Goal: Task Accomplishment & Management: Use online tool/utility

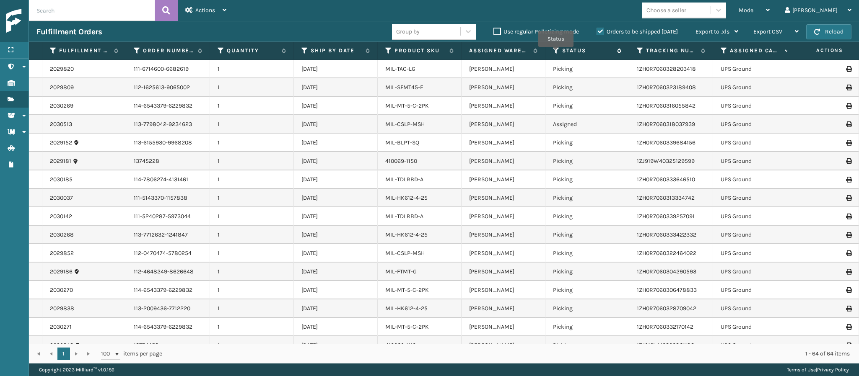
click at [556, 53] on icon at bounding box center [556, 51] width 7 height 8
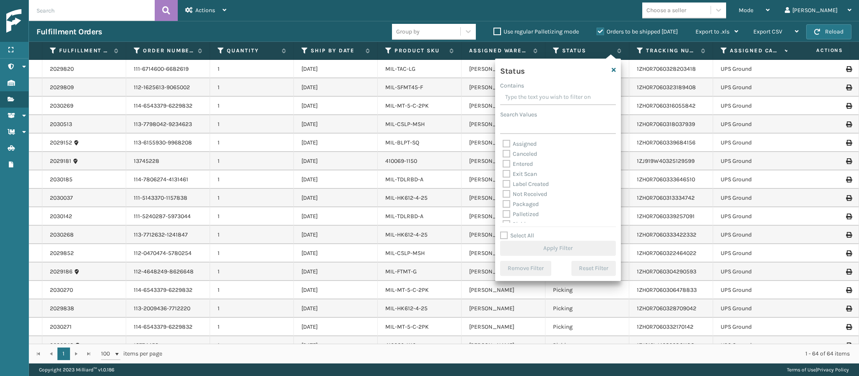
scroll to position [47, 0]
click at [507, 178] on label "Picking" at bounding box center [517, 177] width 30 height 7
click at [503, 178] on input "Picking" at bounding box center [502, 175] width 0 height 5
checkbox input "true"
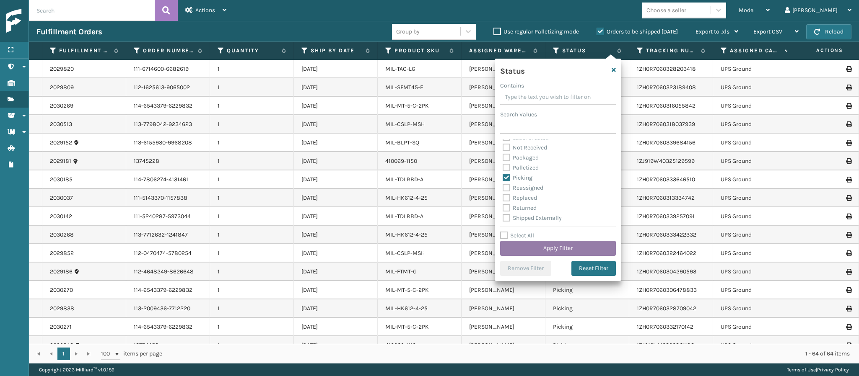
click at [568, 243] on button "Apply Filter" at bounding box center [558, 248] width 116 height 15
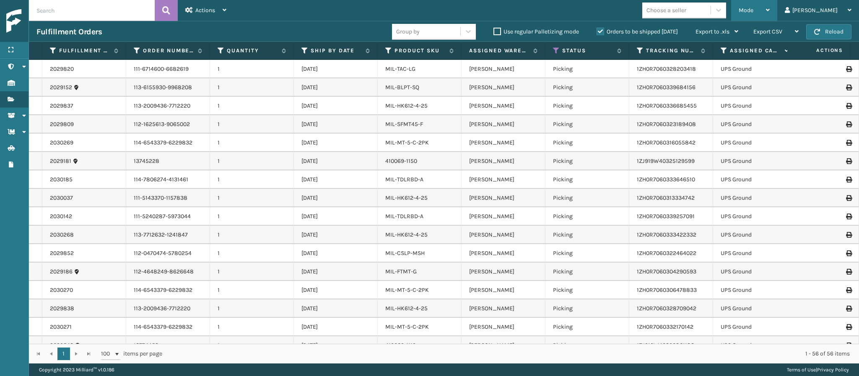
click at [769, 13] on div "Mode" at bounding box center [753, 10] width 31 height 21
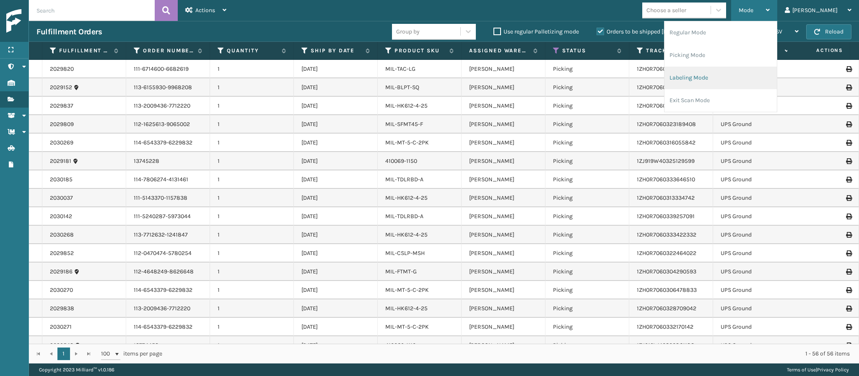
click at [724, 75] on li "Labeling Mode" at bounding box center [720, 78] width 112 height 23
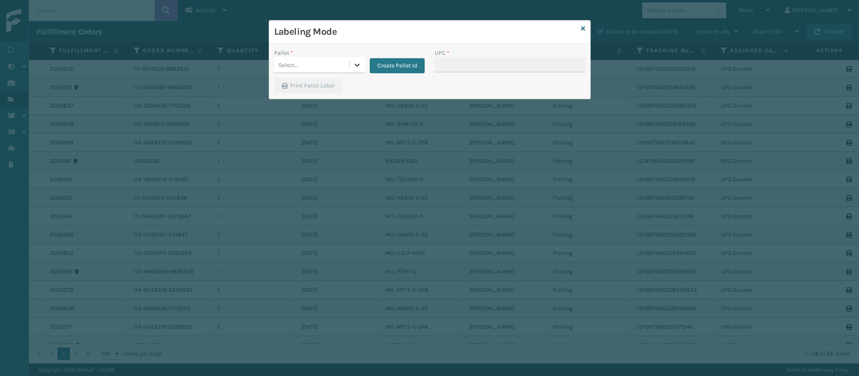
click at [355, 67] on icon at bounding box center [357, 65] width 8 height 8
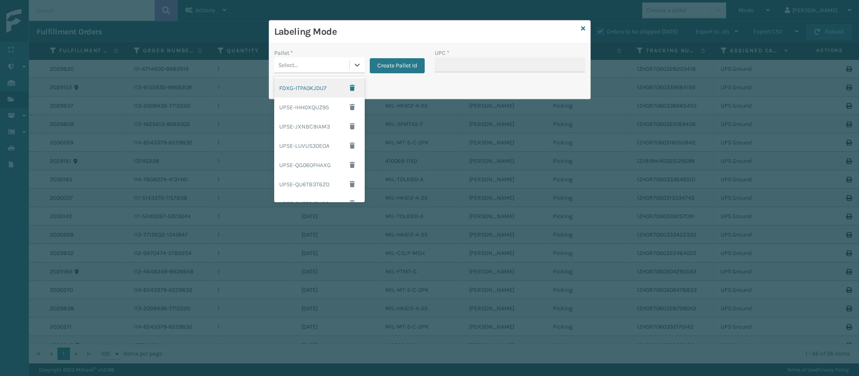
click at [321, 95] on div "FDXG-ITPA0KJDU7" at bounding box center [319, 87] width 91 height 19
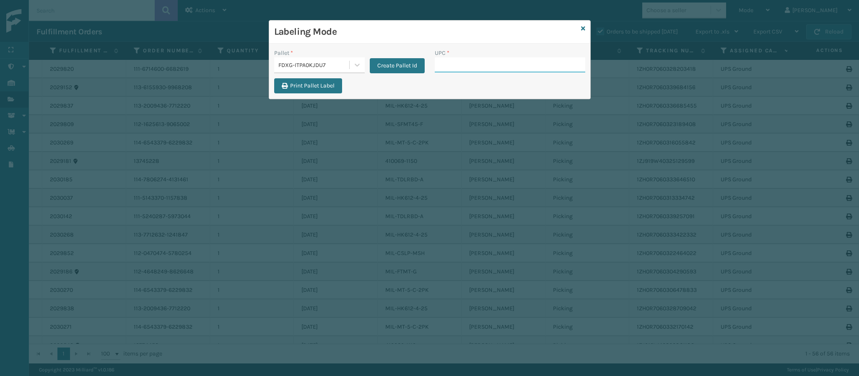
click at [449, 63] on input "UPC *" at bounding box center [510, 64] width 150 height 15
type input "840985126"
drag, startPoint x: 653, startPoint y: 336, endPoint x: 517, endPoint y: 206, distance: 187.9
click at [517, 206] on div "Labeling Mode Pallet * FDXG-ITPA0KJDU7 Create Pallet Id UPC * Print Pallet Label" at bounding box center [429, 188] width 859 height 376
type input "8409851245"
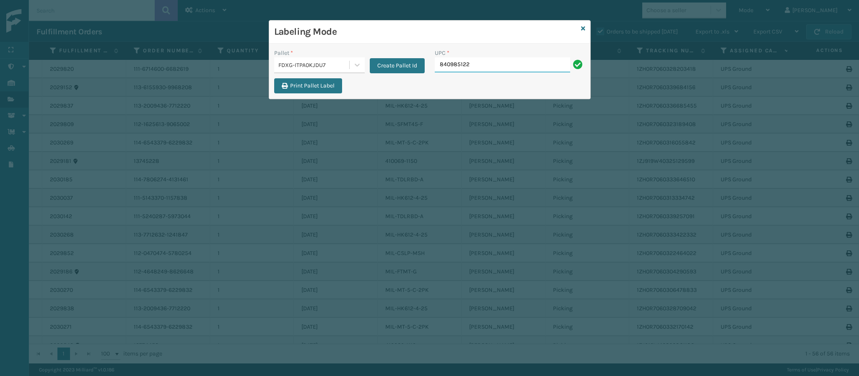
type input "8409851225"
type input "84098512254"
type input "8409851256"
type input "840985121280"
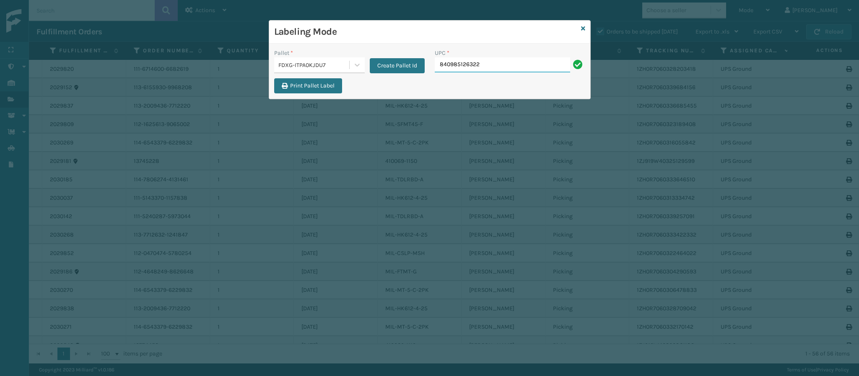
type input "840985126322"
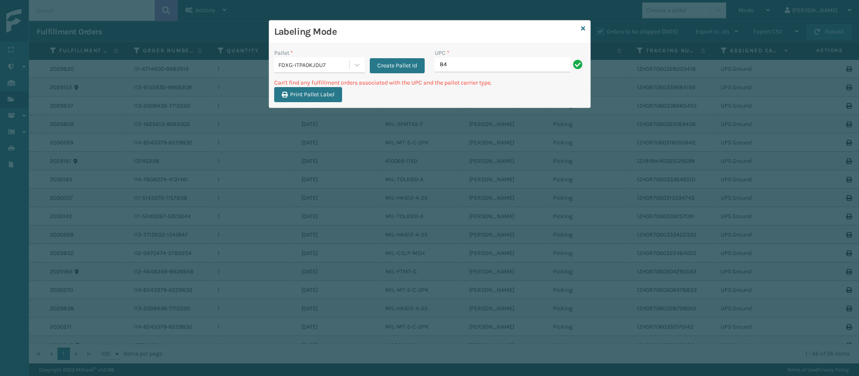
type input "8"
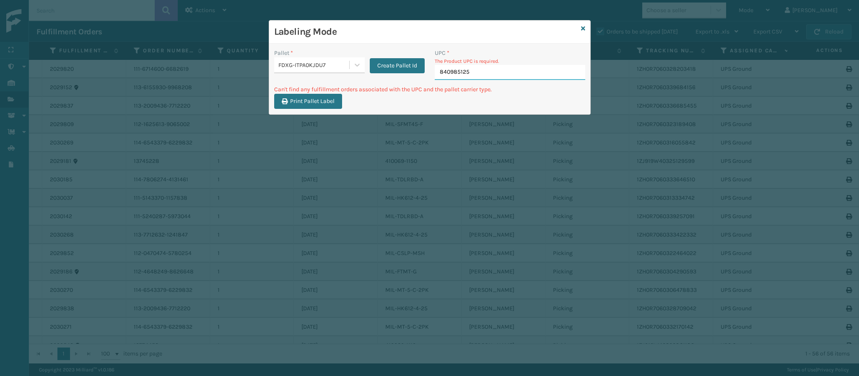
type input "8409851256"
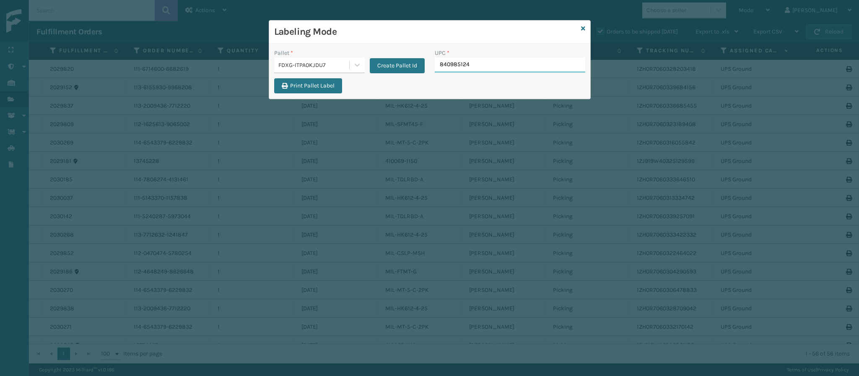
type input "8409851246"
type input "849986009399"
type input "8499860140"
type input "849986014003"
type input "84998601400"
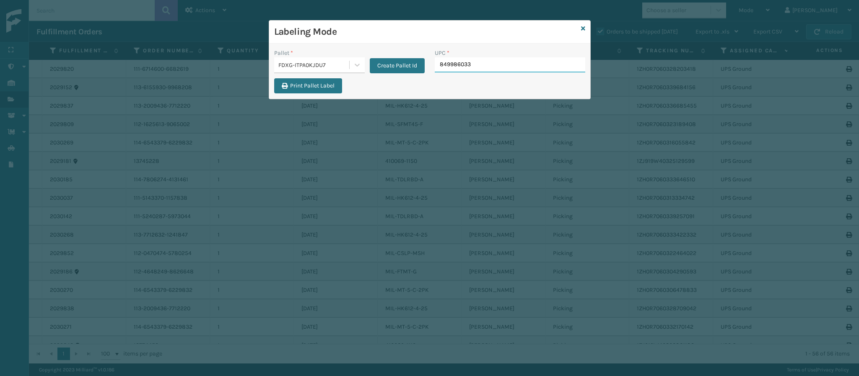
type input "8499860338"
type input "84998603389"
type input "84998601399"
type input "849986009498"
type input "410168-8060"
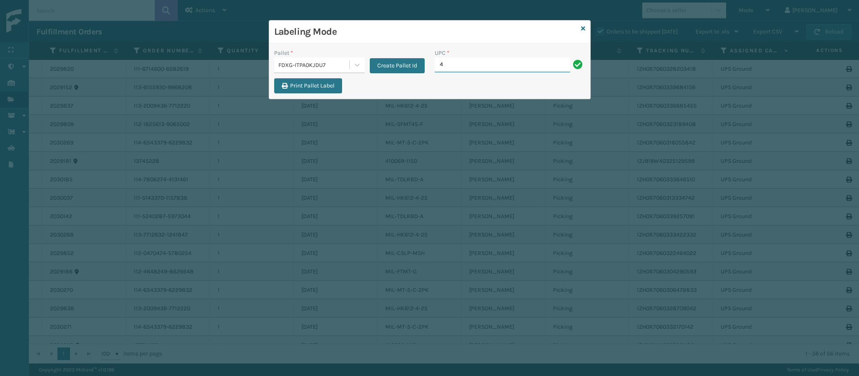
type input "410168-8060"
click at [585, 27] on div "Labeling Mode" at bounding box center [429, 32] width 321 height 23
click at [582, 28] on icon at bounding box center [583, 29] width 4 height 6
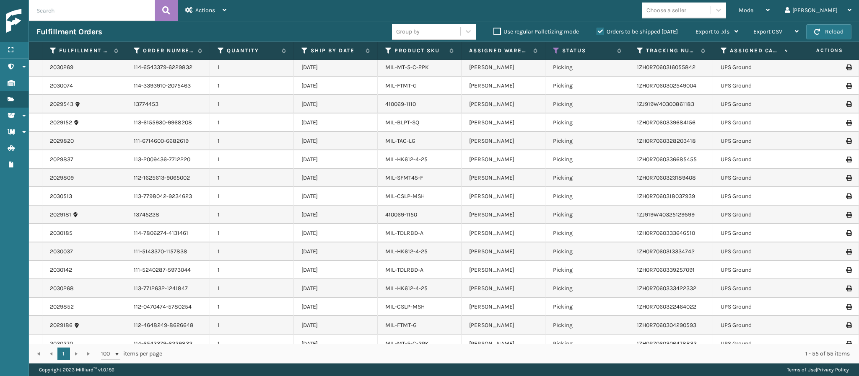
scroll to position [15, 0]
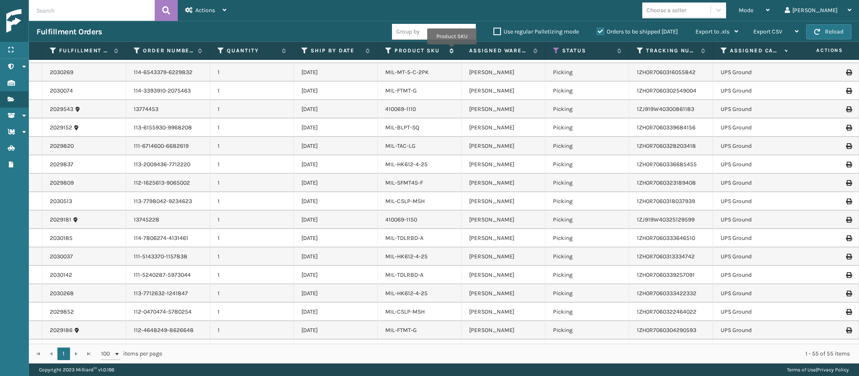
click at [452, 51] on icon at bounding box center [450, 50] width 7 height 5
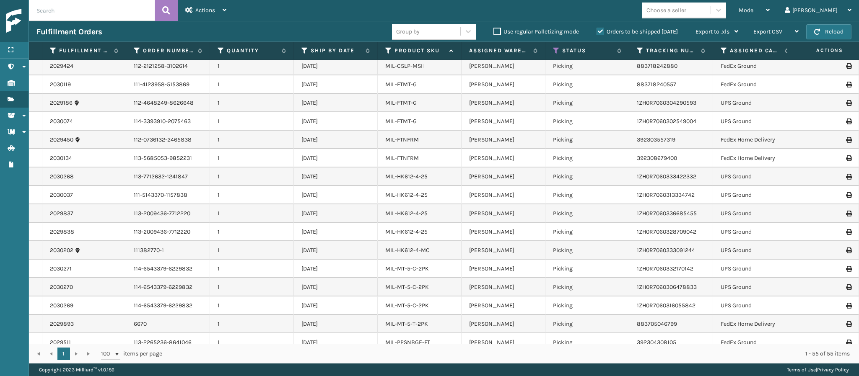
scroll to position [585, 0]
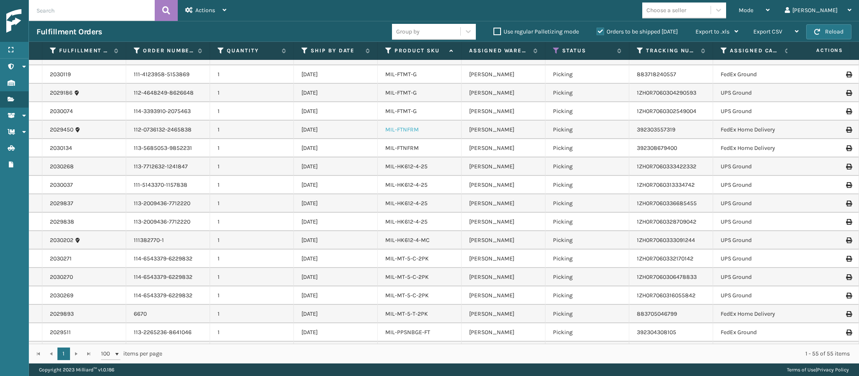
click at [398, 131] on link "MIL-FTNFRM" at bounding box center [402, 129] width 34 height 7
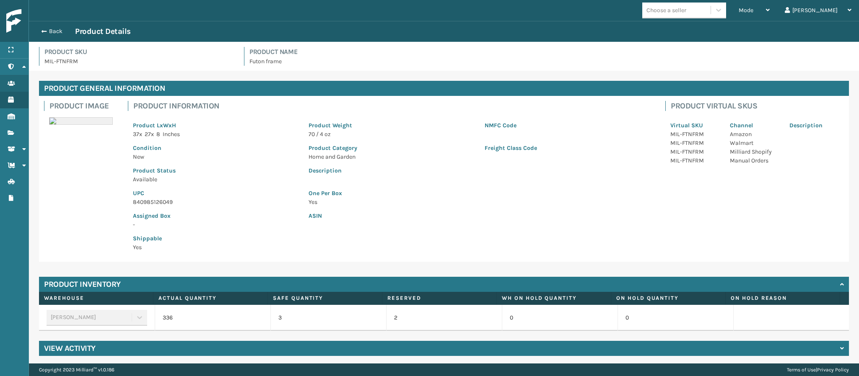
click at [170, 202] on p "840985126049" at bounding box center [216, 202] width 166 height 9
copy p "840985126049"
click at [46, 30] on button "Back" at bounding box center [55, 32] width 39 height 8
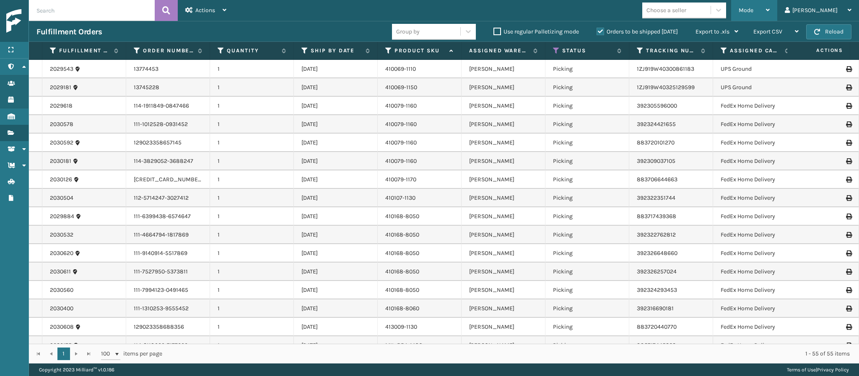
click at [769, 13] on div "Mode" at bounding box center [753, 10] width 31 height 21
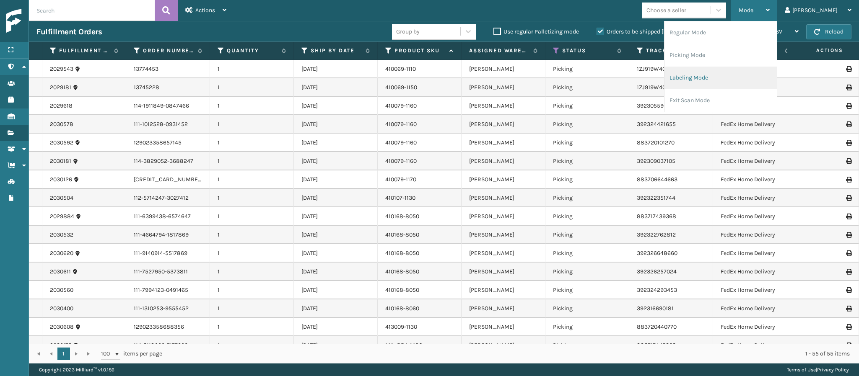
click at [739, 70] on li "Labeling Mode" at bounding box center [720, 78] width 112 height 23
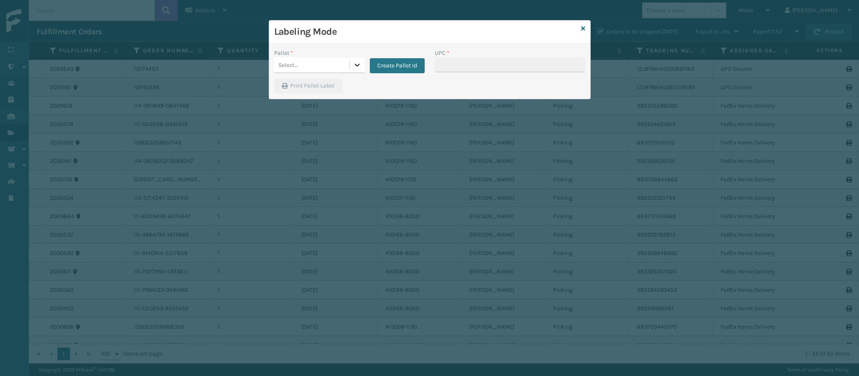
click at [359, 65] on icon at bounding box center [356, 65] width 5 height 3
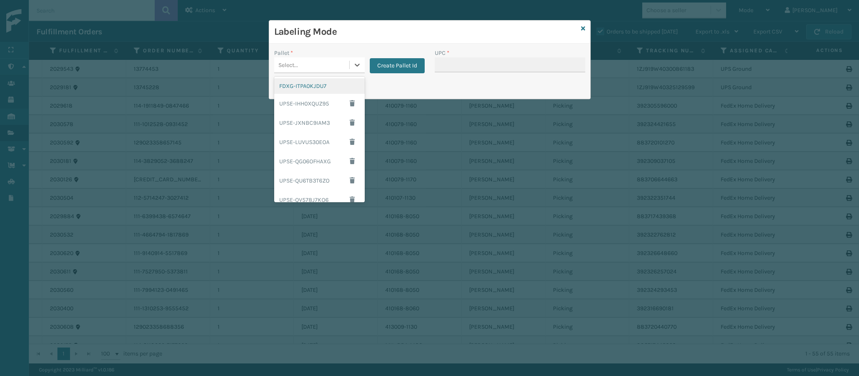
click at [323, 83] on div "FDXG-ITPA0KJDU7" at bounding box center [319, 86] width 91 height 16
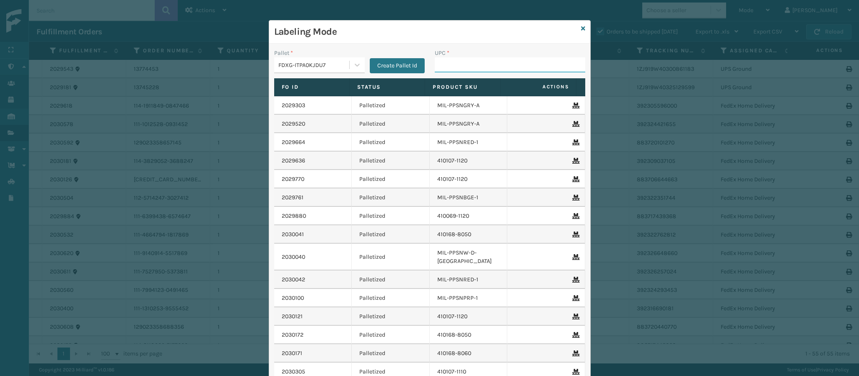
paste input "840985126049"
type input "840985126049"
type input "849986009504"
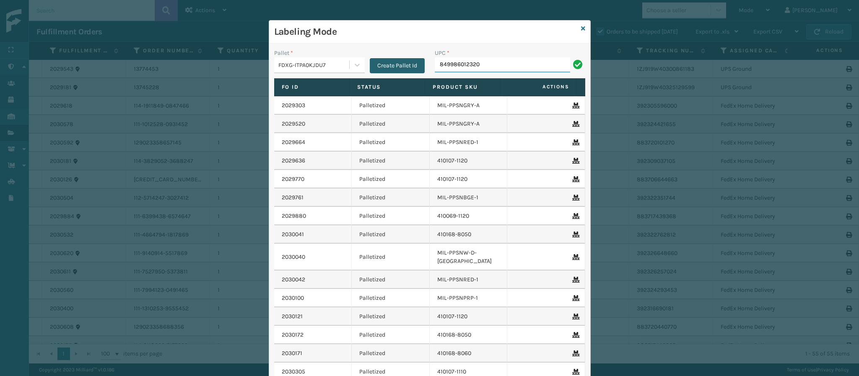
type input "849986012320"
type input "8409851158"
type input "840985117559"
type input "840985118310"
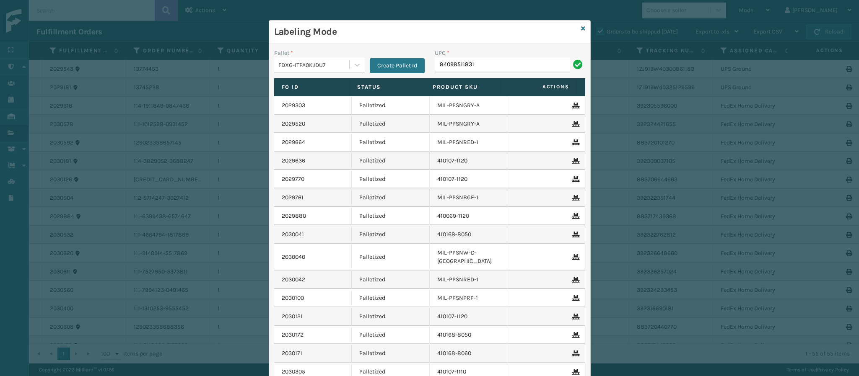
type input "840985118310"
type input "410168-8060"
type input "84098512688"
type input "840985126889"
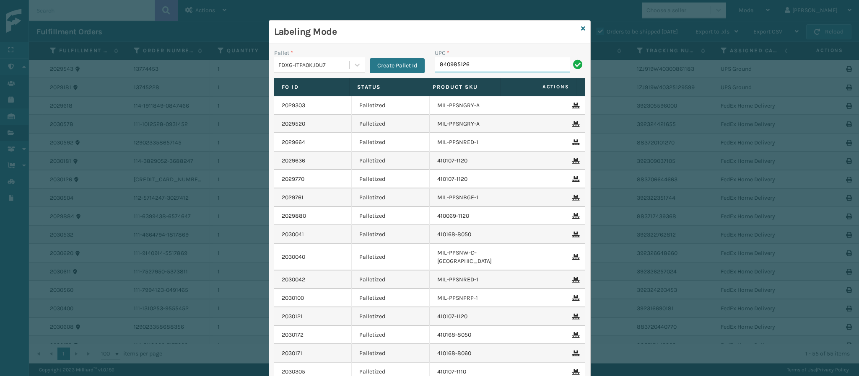
type input "8409851268"
type input "84098512453"
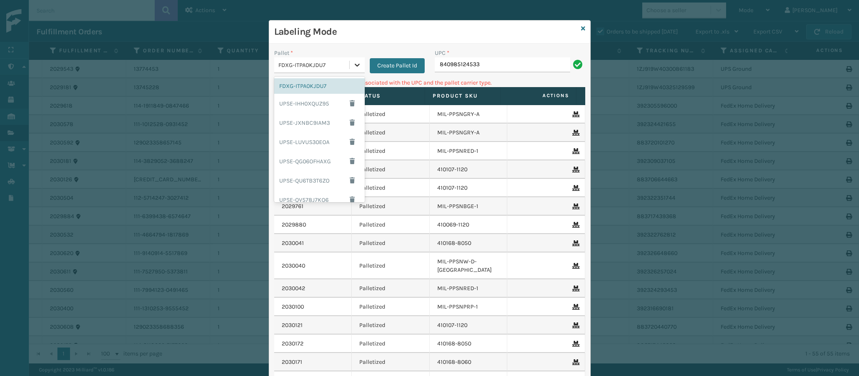
click at [349, 65] on div at bounding box center [356, 64] width 15 height 15
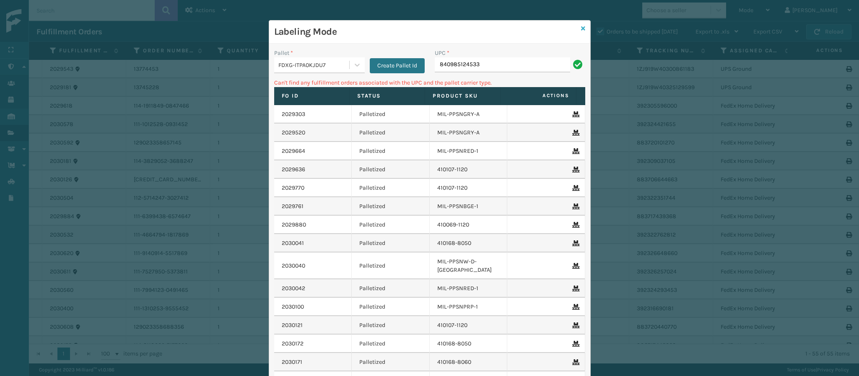
click at [581, 30] on icon at bounding box center [583, 29] width 4 height 6
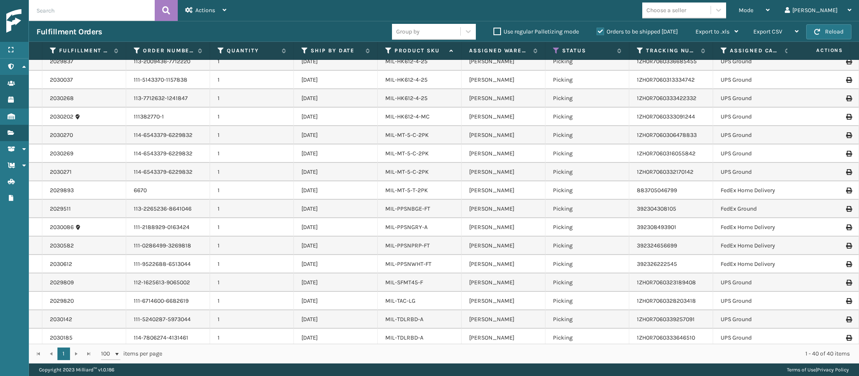
scroll to position [463, 0]
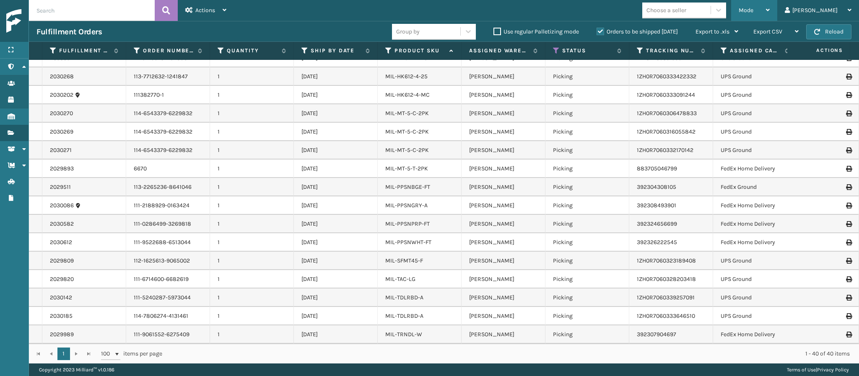
click at [769, 12] on div "Mode" at bounding box center [753, 10] width 31 height 21
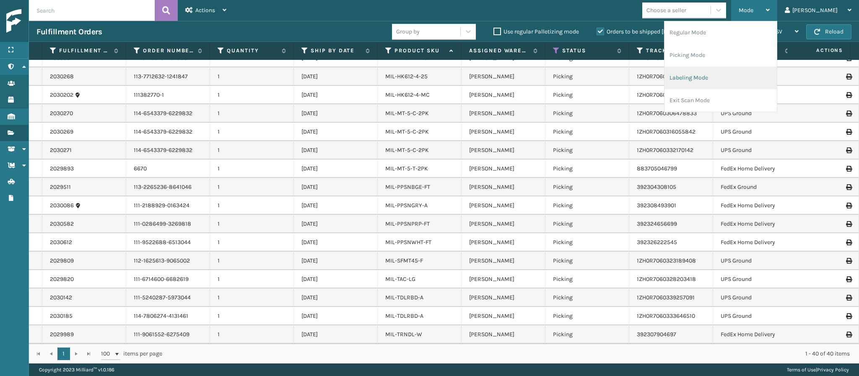
click at [770, 82] on li "Labeling Mode" at bounding box center [720, 78] width 112 height 23
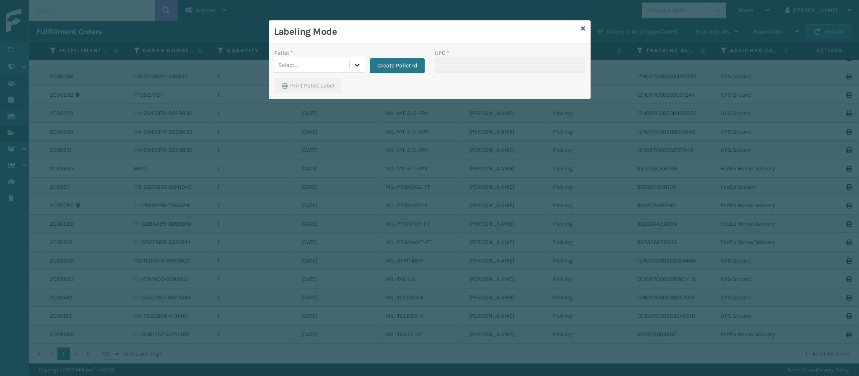
click at [359, 67] on icon at bounding box center [357, 65] width 8 height 8
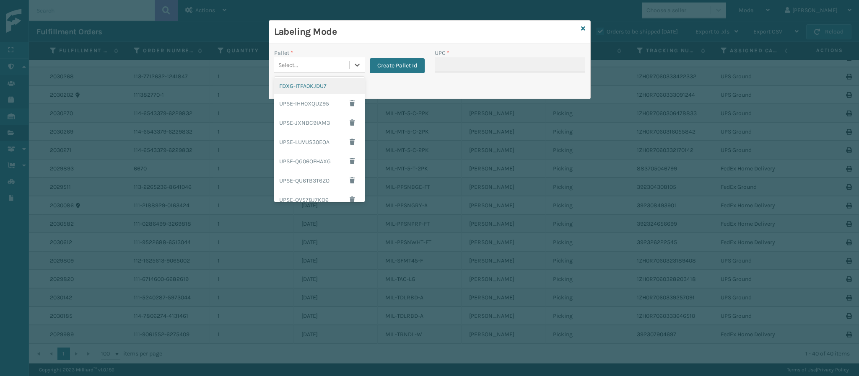
click at [323, 83] on div "FDXG-ITPA0KJDU7" at bounding box center [319, 86] width 91 height 16
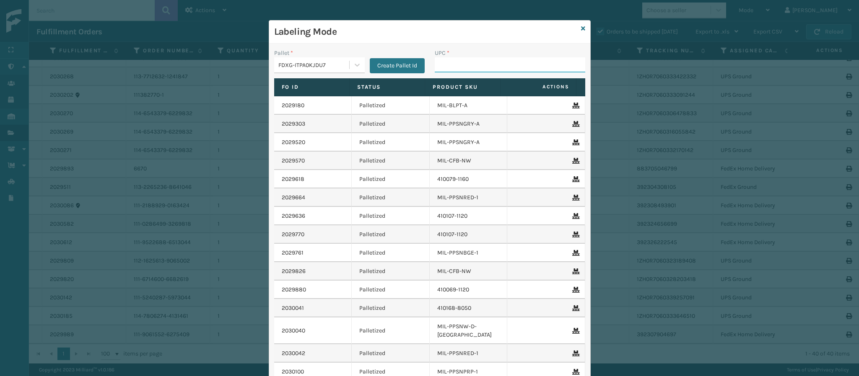
click at [466, 62] on input "UPC *" at bounding box center [510, 64] width 150 height 15
type input "8409851212"
type input "8409851"
type input "84098511262"
type input "840985112622"
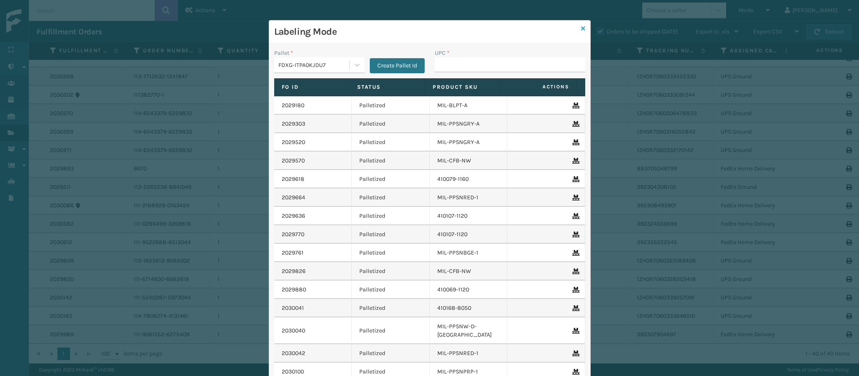
click at [581, 28] on icon at bounding box center [583, 29] width 4 height 6
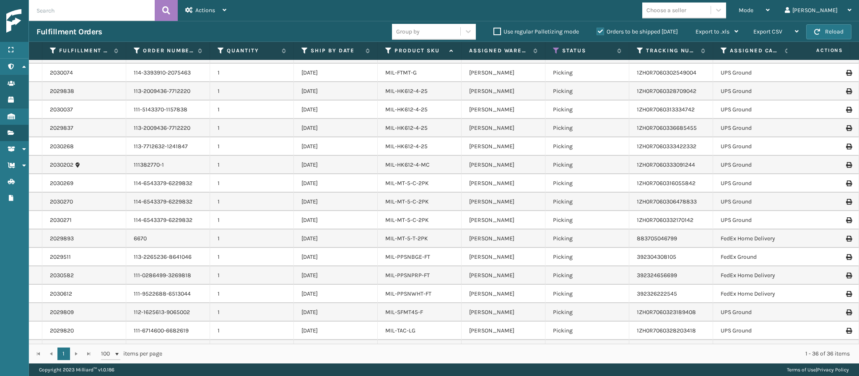
scroll to position [331, 0]
click at [411, 235] on link "MIL-MT-5-T-2PK" at bounding box center [406, 235] width 43 height 7
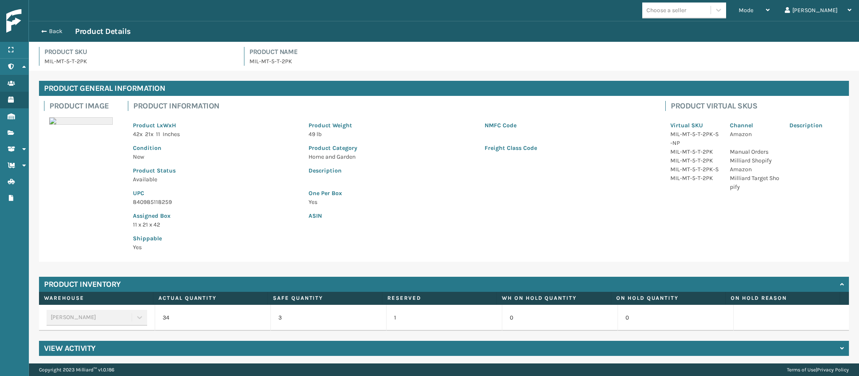
click at [165, 200] on p "840985118259" at bounding box center [216, 202] width 166 height 9
copy p "840985118259"
click at [52, 28] on button "Back" at bounding box center [55, 32] width 39 height 8
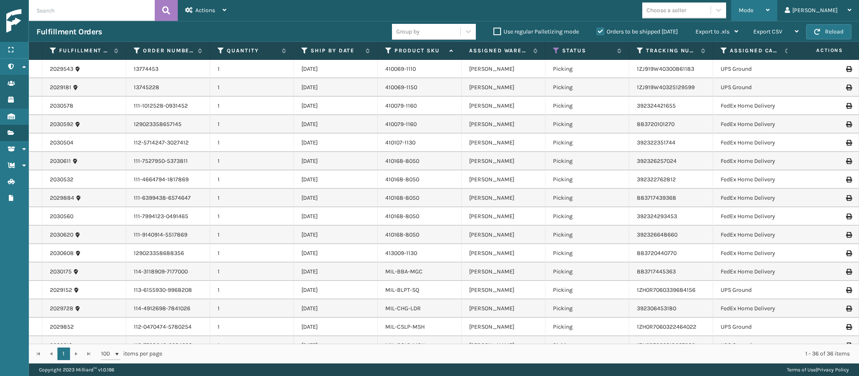
click at [769, 5] on div "Mode" at bounding box center [753, 10] width 31 height 21
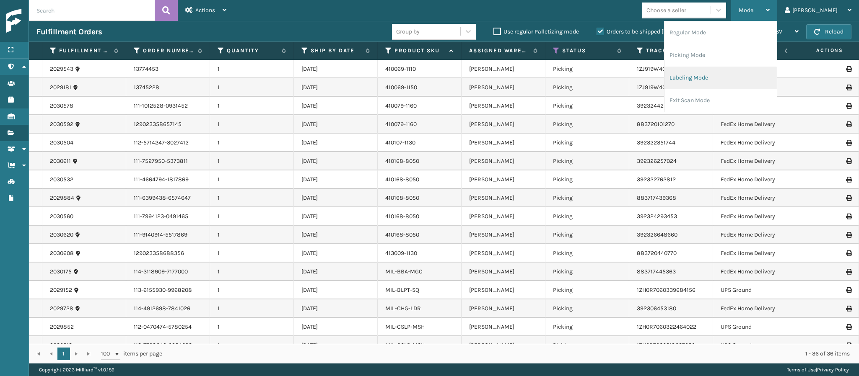
click at [728, 78] on li "Labeling Mode" at bounding box center [720, 78] width 112 height 23
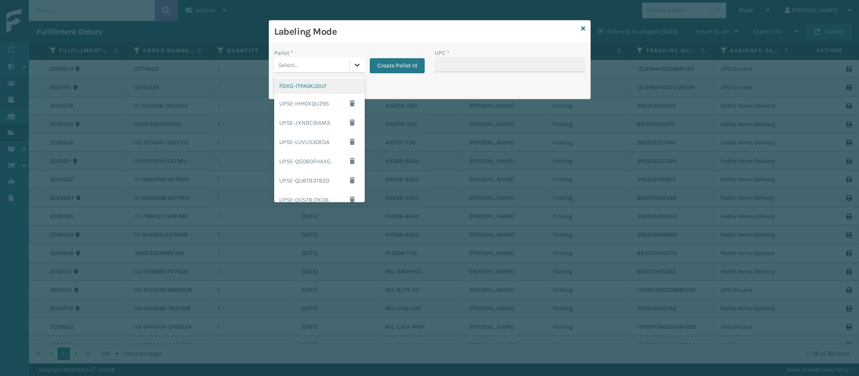
click at [357, 65] on icon at bounding box center [356, 65] width 5 height 3
click at [325, 90] on div "FDXG-ITPA0KJDU7" at bounding box center [319, 86] width 91 height 16
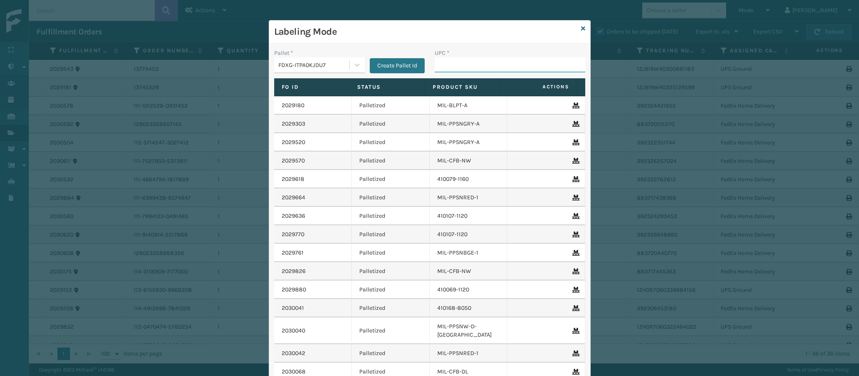
paste input "840985118259"
type input "840985118259"
click at [581, 27] on icon at bounding box center [583, 29] width 4 height 6
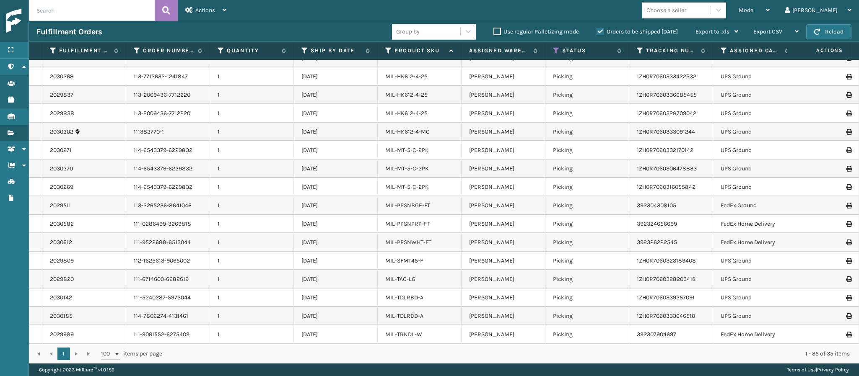
scroll to position [371, 0]
click at [769, 12] on icon at bounding box center [768, 10] width 4 height 6
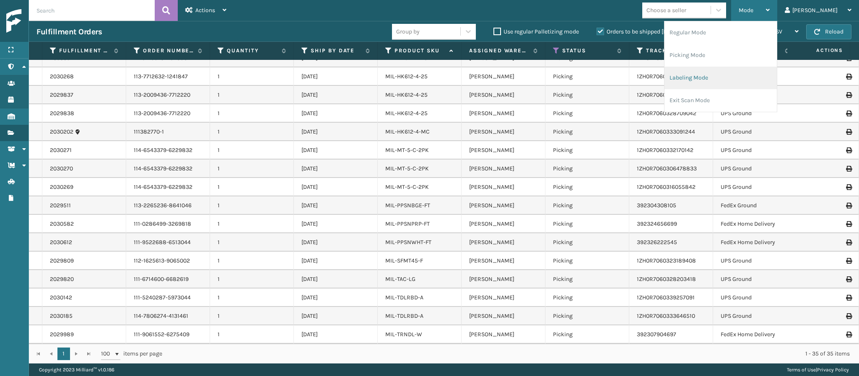
click at [734, 76] on li "Labeling Mode" at bounding box center [720, 78] width 112 height 23
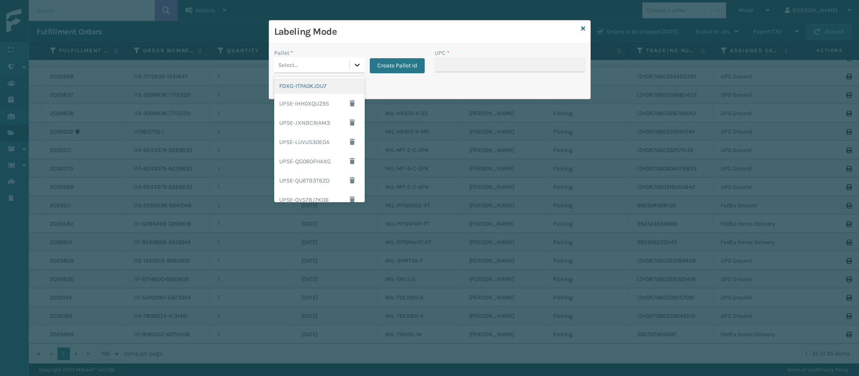
click at [354, 63] on icon at bounding box center [357, 65] width 8 height 8
click at [325, 80] on div "FDXG-ITPA0KJDU7" at bounding box center [319, 86] width 91 height 16
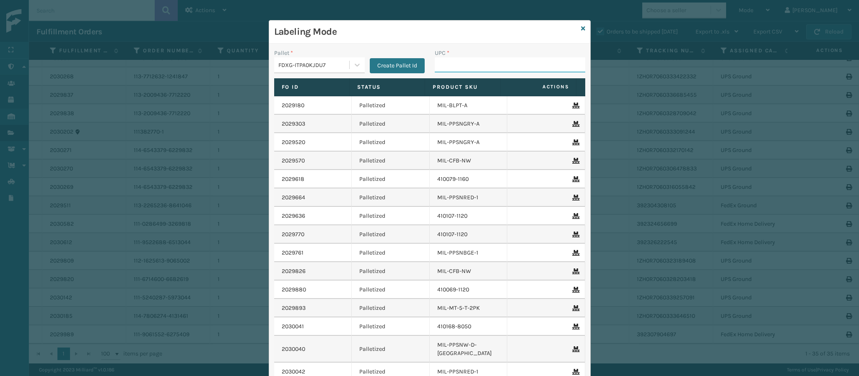
click at [495, 67] on input "UPC *" at bounding box center [510, 64] width 150 height 15
type input "840985125516"
type input "8409851260"
type input "840985125653"
type input "84098511868"
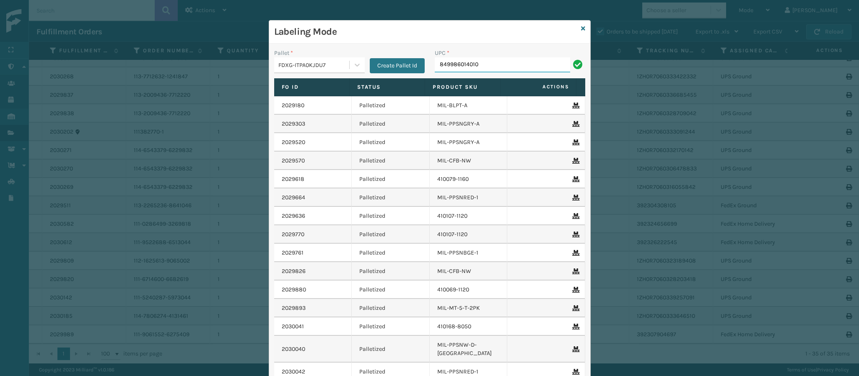
type input "849986014010"
type input "8499860338"
type input "84998603389"
type input "849986033899"
type input "84998603389"
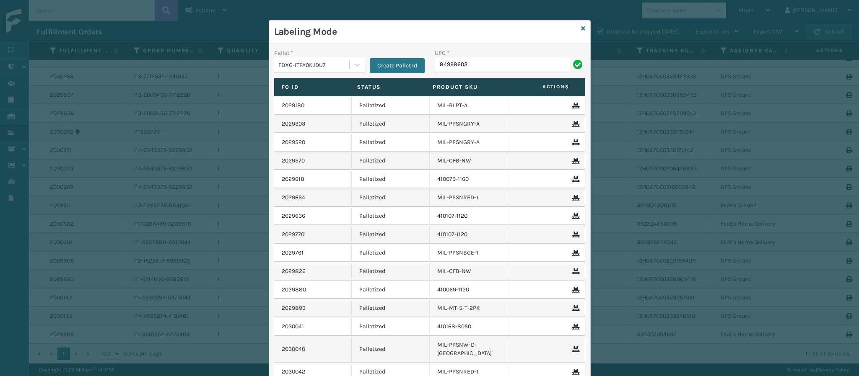
type input "849986033"
type input "849986009504"
click at [581, 30] on icon at bounding box center [583, 29] width 4 height 6
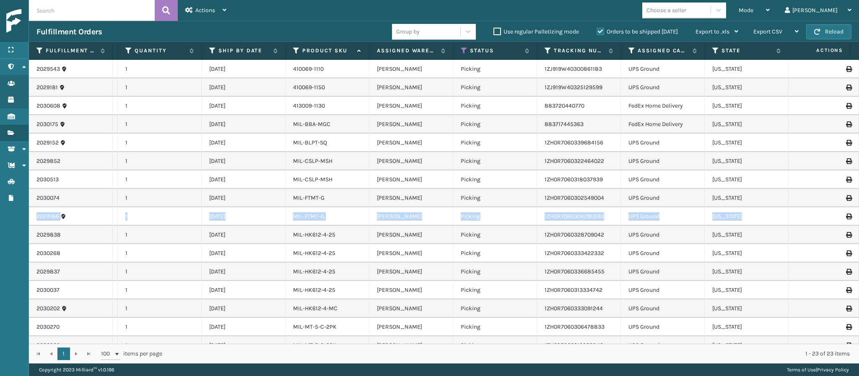
scroll to position [0, 177]
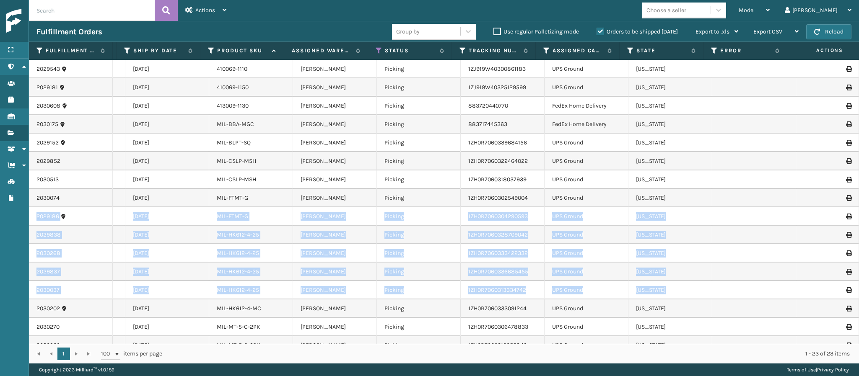
drag, startPoint x: 848, startPoint y: 200, endPoint x: 841, endPoint y: 288, distance: 88.3
click at [841, 288] on tbody "2029543 13774453 1 [DATE] 410069-1110 [PERSON_NAME] Picking 1ZJ919W40300861183 …" at bounding box center [359, 272] width 998 height 424
click at [753, 279] on td at bounding box center [754, 272] width 84 height 18
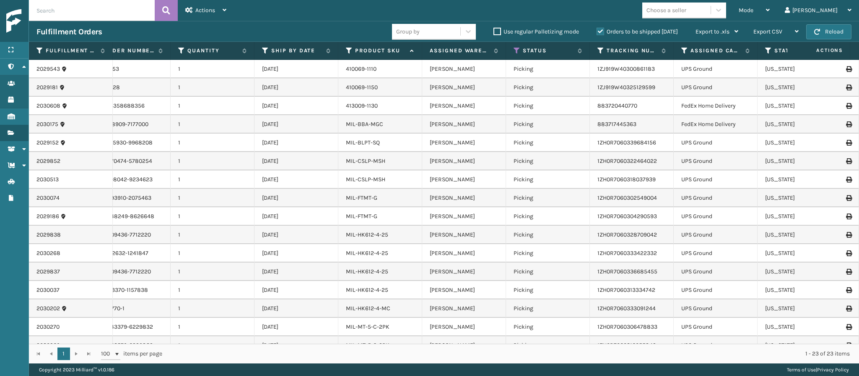
scroll to position [0, 0]
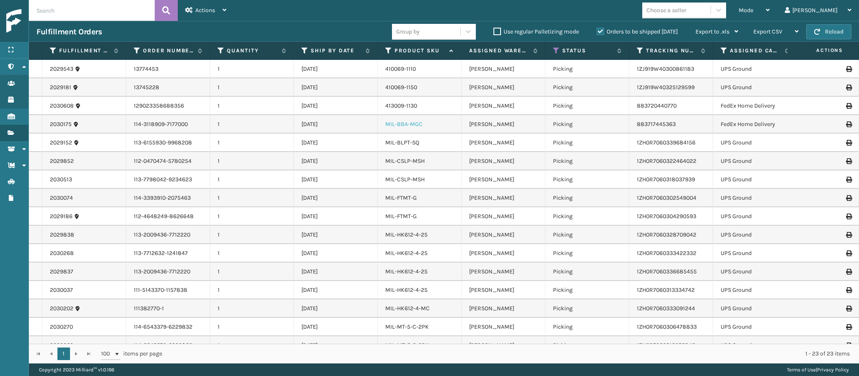
click at [411, 125] on link "MIL-BBA-MGC" at bounding box center [403, 124] width 37 height 7
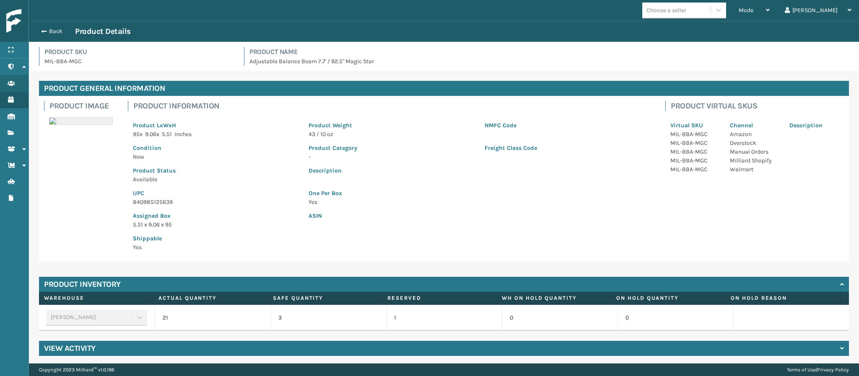
click at [160, 203] on p "840985125639" at bounding box center [216, 202] width 166 height 9
copy p "840985125639"
click at [48, 30] on button "Back" at bounding box center [55, 32] width 39 height 8
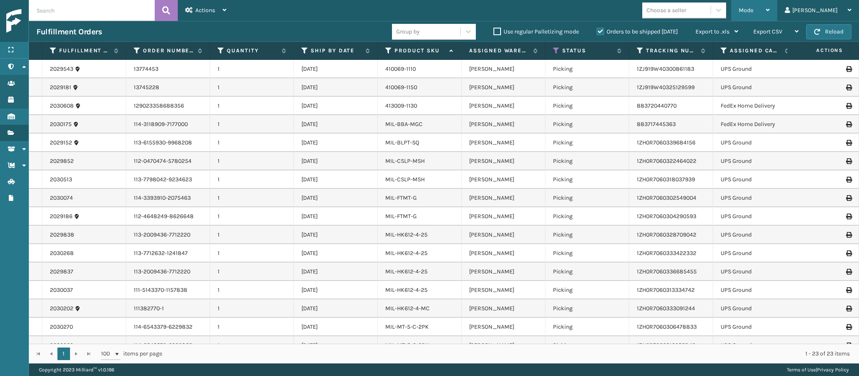
click at [769, 11] on icon at bounding box center [768, 10] width 4 height 6
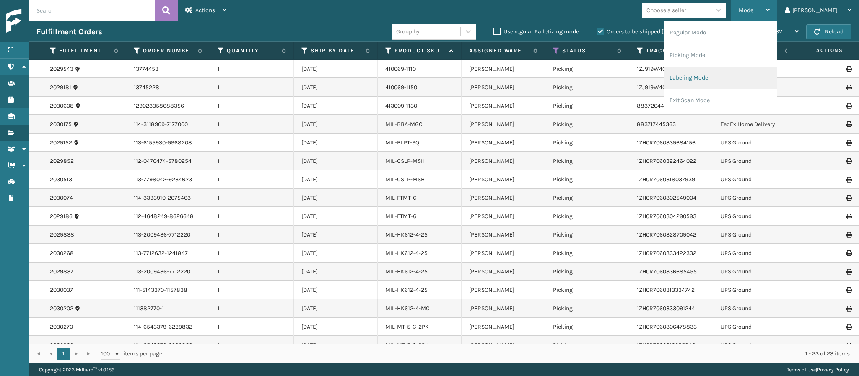
click at [729, 80] on li "Labeling Mode" at bounding box center [720, 78] width 112 height 23
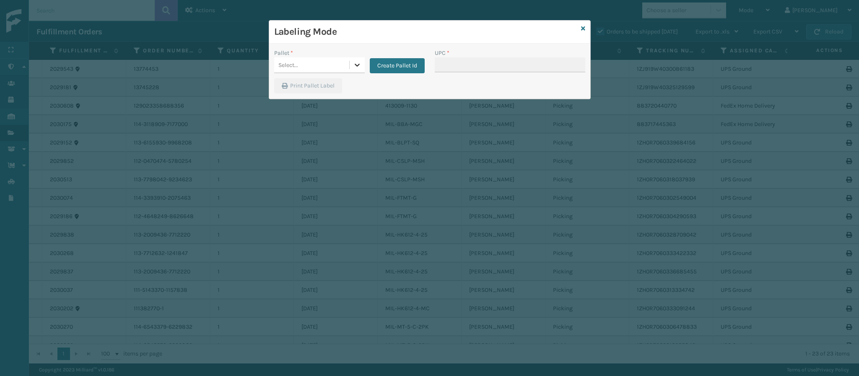
click at [356, 64] on icon at bounding box center [357, 65] width 8 height 8
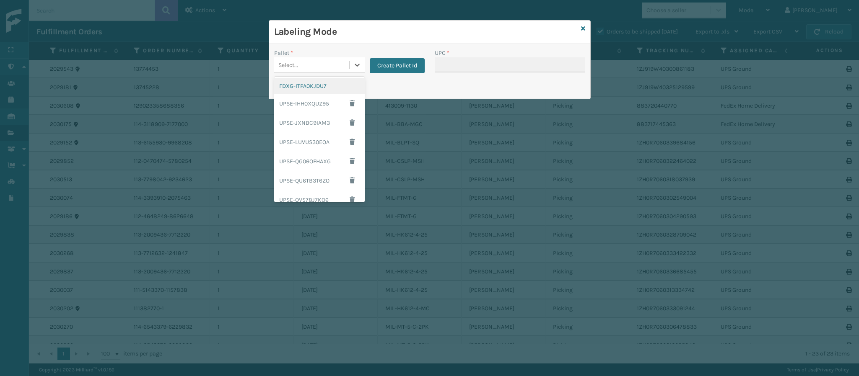
click at [330, 90] on div "FDXG-ITPA0KJDU7" at bounding box center [319, 86] width 91 height 16
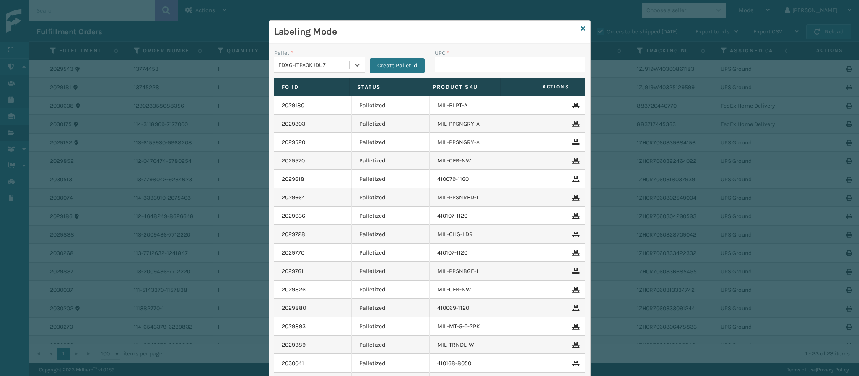
click at [447, 67] on input "UPC *" at bounding box center [510, 64] width 150 height 15
paste input "840985125639"
type input "840985125639"
type input "849986009337"
click at [354, 63] on icon at bounding box center [357, 65] width 8 height 8
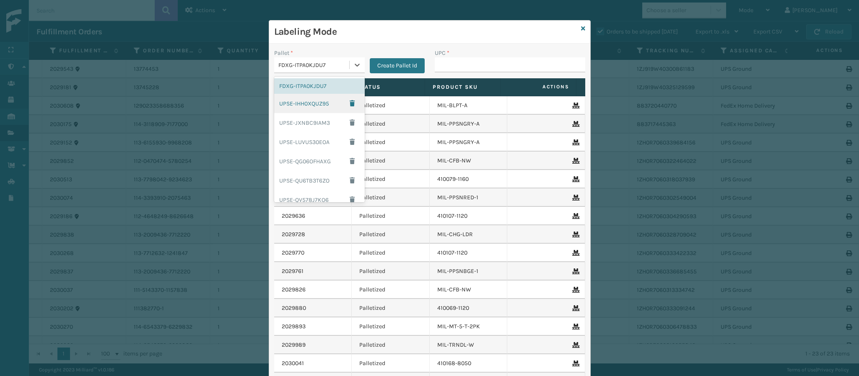
scroll to position [124, 0]
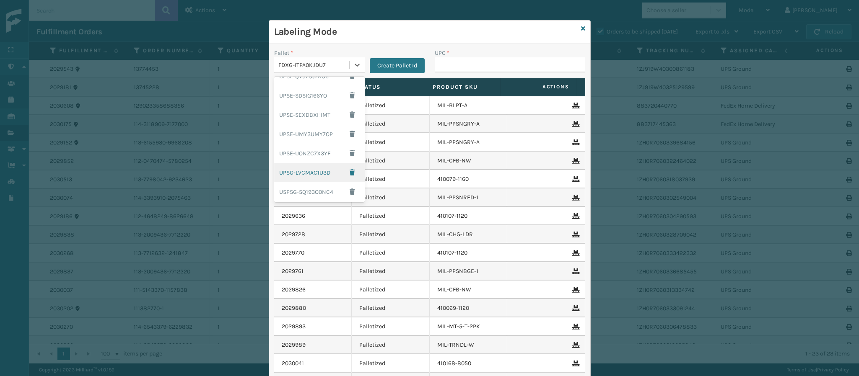
click at [309, 170] on div "UPSG-LVCMAC1U3D" at bounding box center [319, 172] width 91 height 19
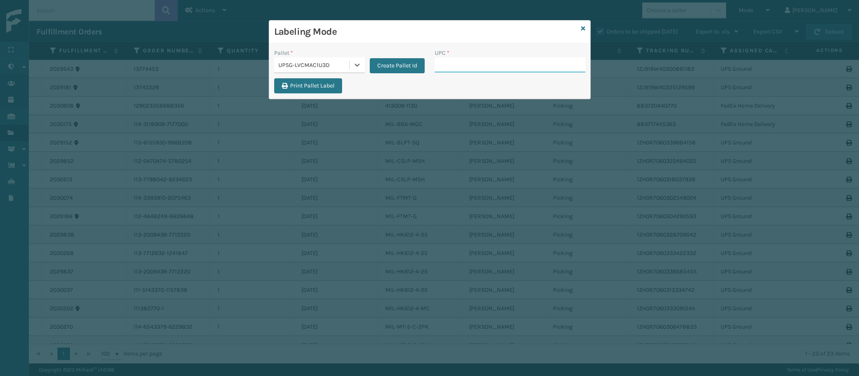
click at [488, 65] on input "UPC *" at bounding box center [510, 64] width 150 height 15
type input "8048794862"
type input "80487948629"
type input "8048794862"
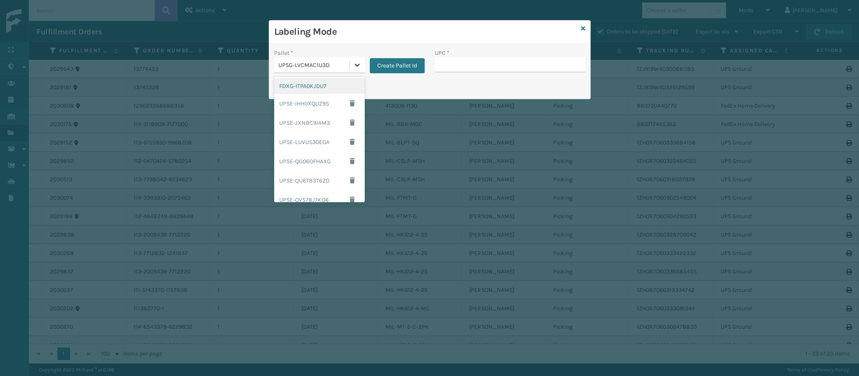
click at [356, 65] on icon at bounding box center [356, 65] width 5 height 3
click at [328, 85] on div "FDXG-ITPA0KJDU7" at bounding box center [319, 86] width 91 height 16
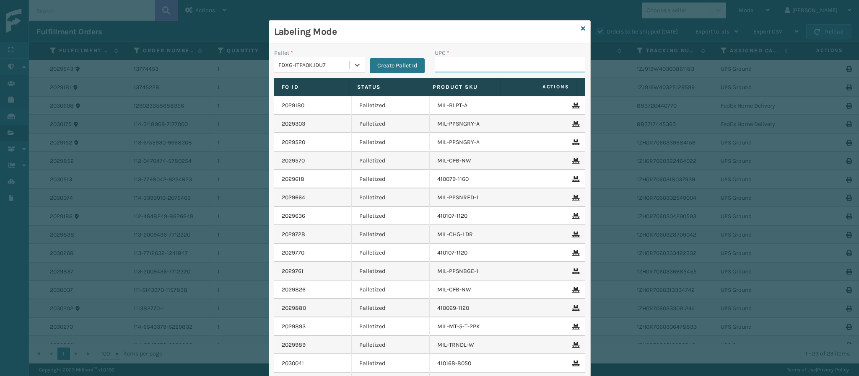
click at [454, 67] on input "UPC *" at bounding box center [510, 64] width 150 height 15
type input "840985124564"
type input "840985114329"
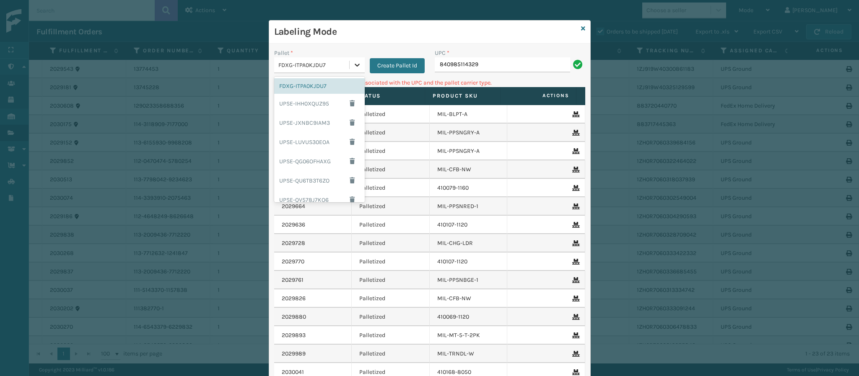
click at [353, 63] on icon at bounding box center [357, 65] width 8 height 8
click at [305, 176] on div "UPSG-LVCMAC1U3D" at bounding box center [319, 175] width 91 height 16
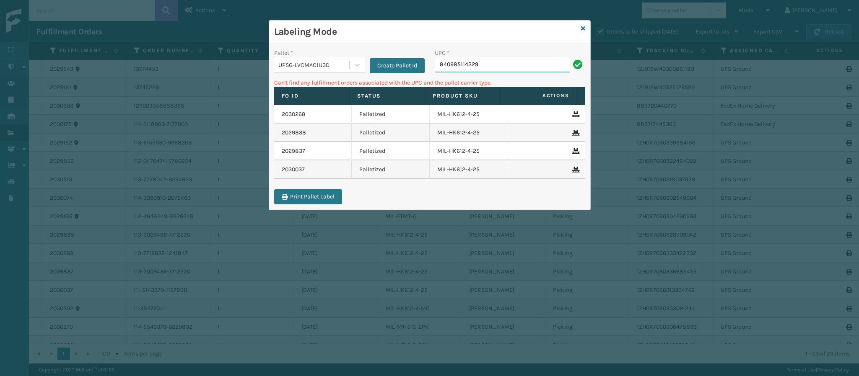
click at [486, 66] on input "840985114329" at bounding box center [502, 64] width 135 height 15
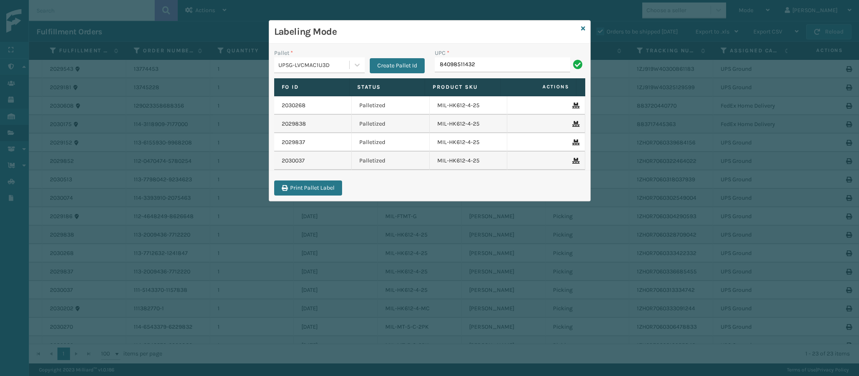
type input "840985114329"
click at [447, 65] on input "UPC *" at bounding box center [510, 64] width 150 height 15
type input "840985118686"
type input "8409851186"
type input "84098511936"
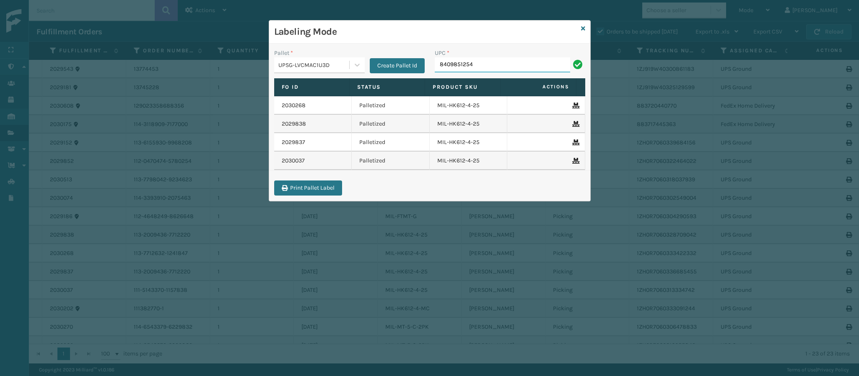
type input "84098512540"
click at [582, 29] on icon at bounding box center [583, 29] width 4 height 6
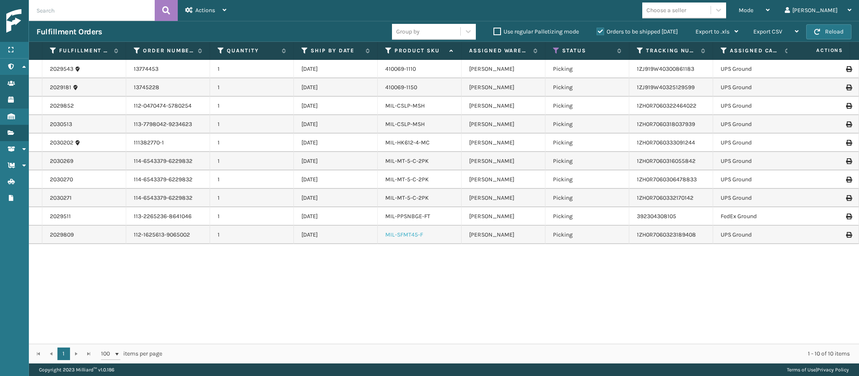
click at [415, 235] on link "MIL-SFMT45-F" at bounding box center [404, 234] width 38 height 7
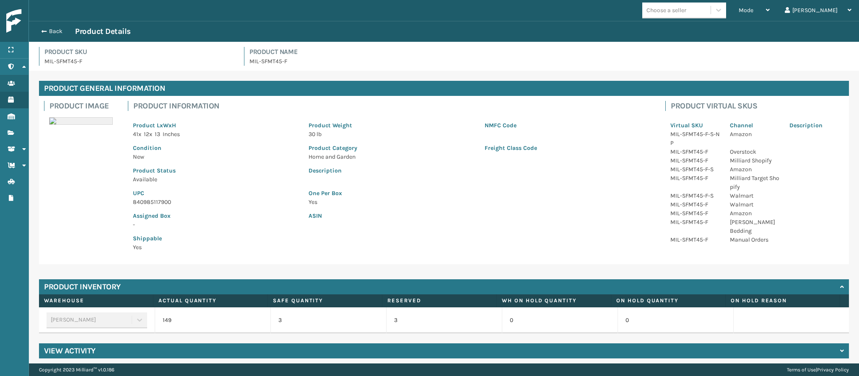
click at [149, 202] on p "840985117900" at bounding box center [216, 202] width 166 height 9
copy p "840985117900"
click at [47, 31] on button "Back" at bounding box center [55, 32] width 39 height 8
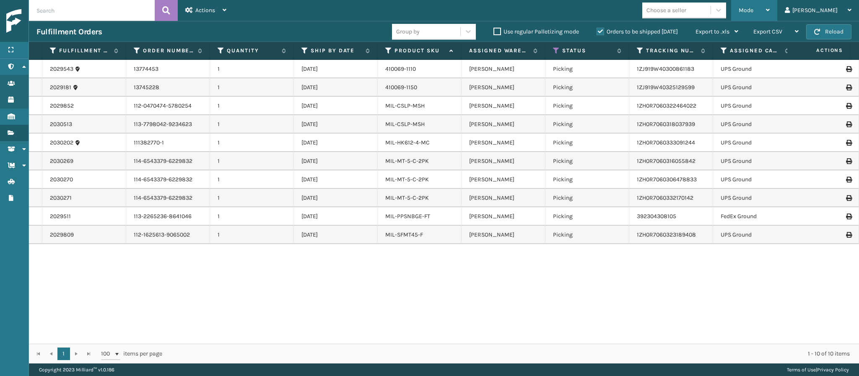
click at [777, 3] on div "Mode Regular Mode Picking Mode Labeling Mode Exit Scan Mode" at bounding box center [754, 10] width 46 height 21
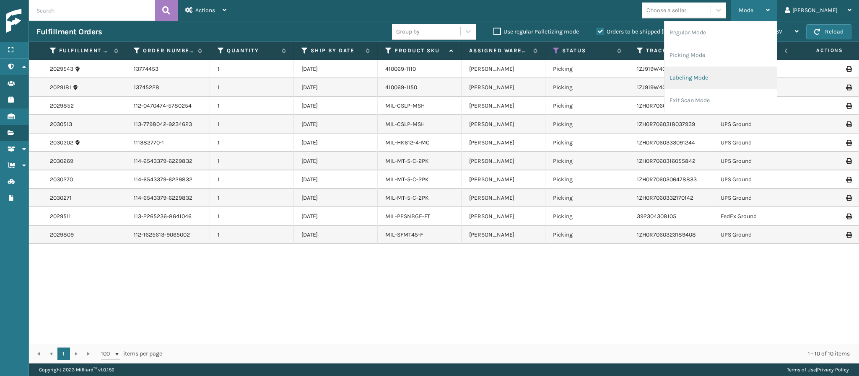
click at [722, 83] on li "Labeling Mode" at bounding box center [720, 78] width 112 height 23
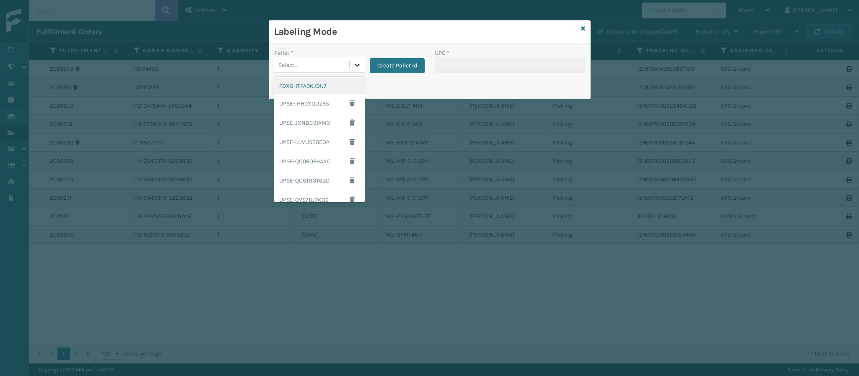
click at [356, 64] on icon at bounding box center [357, 65] width 8 height 8
click at [302, 179] on div "UPSG-LVCMAC1U3D" at bounding box center [319, 175] width 91 height 16
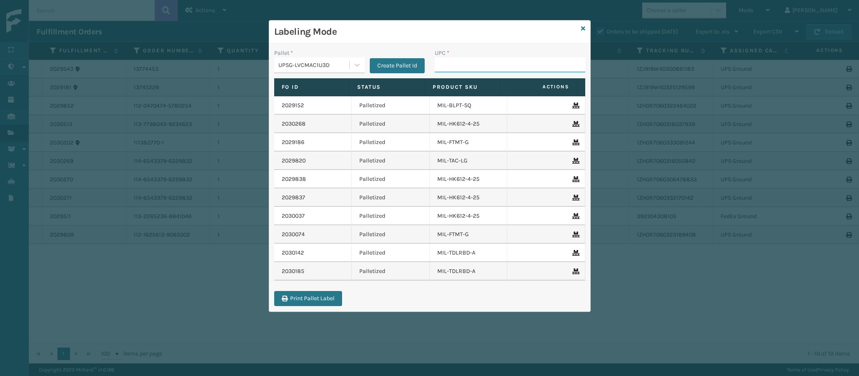
paste input "840985117900"
type input "840985117900"
type input "840985125"
type input "84098512586"
type input "840985125868"
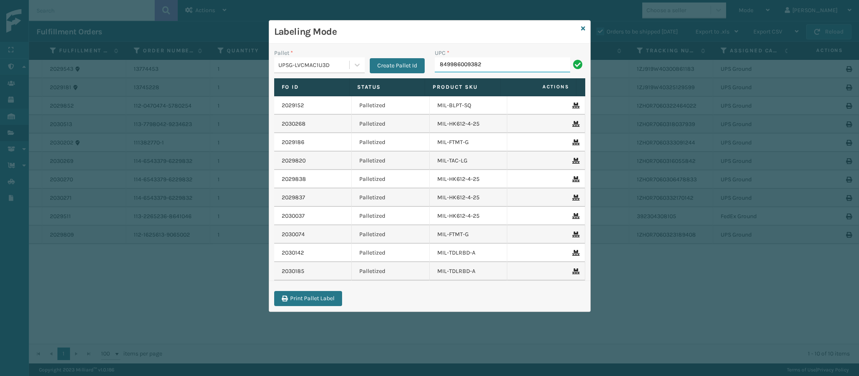
type input "849986009382"
type input "8499860094"
type input "840985118"
type input "8409851183"
type input "8409851240"
